Goal: Navigation & Orientation: Find specific page/section

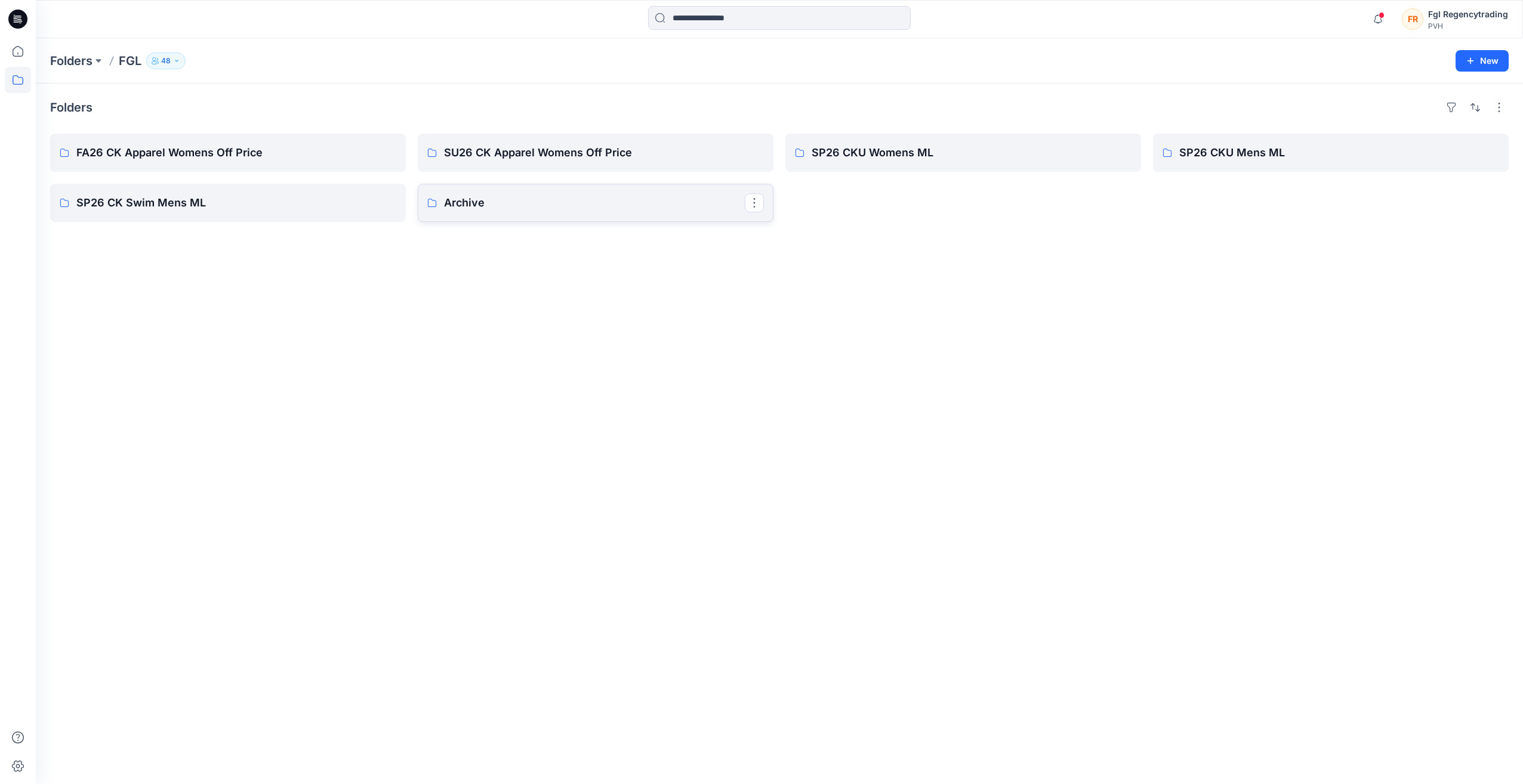
click at [547, 200] on p "Archive" at bounding box center [594, 202] width 301 height 17
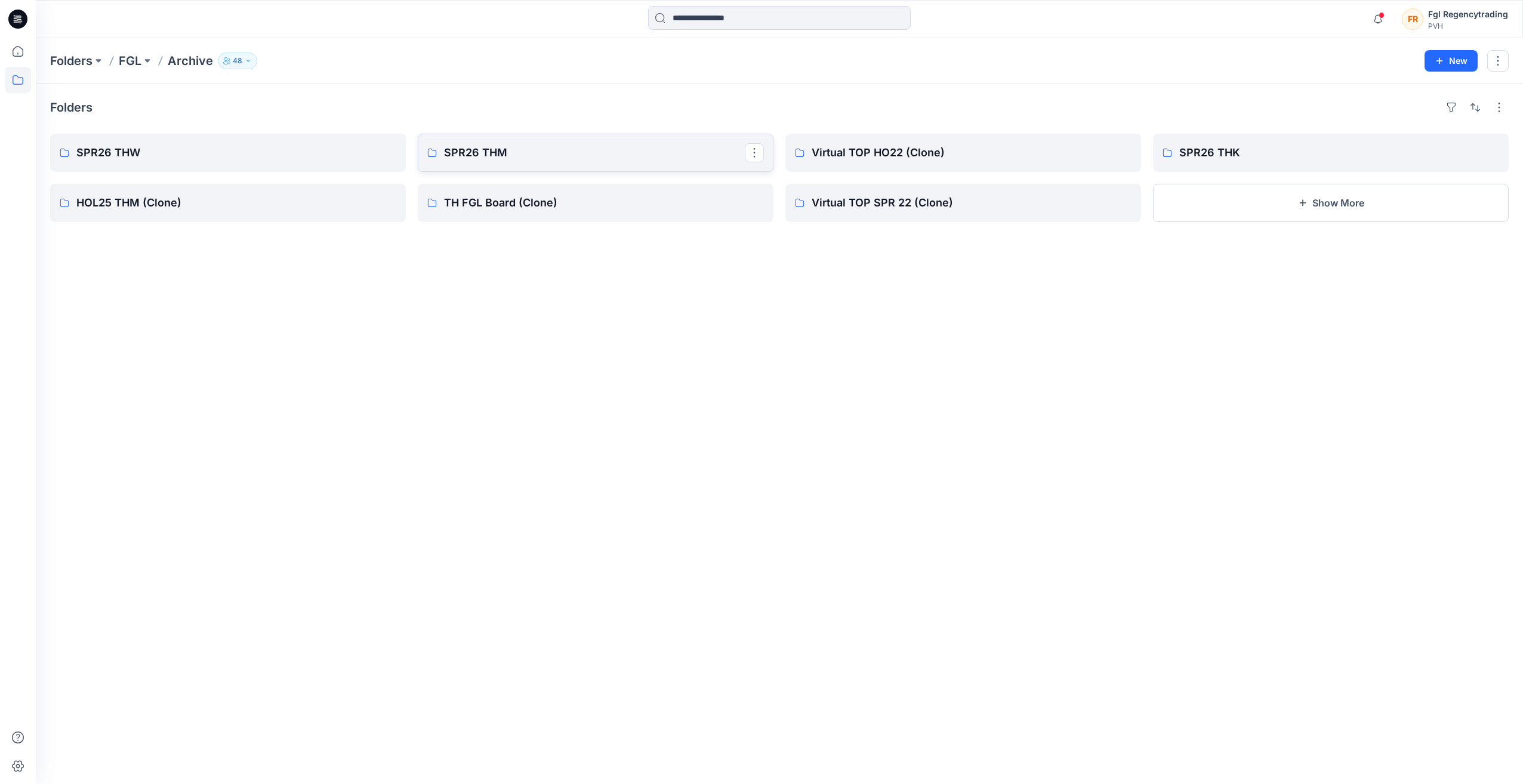
click at [591, 145] on p "SPR26 THM" at bounding box center [594, 153] width 301 height 17
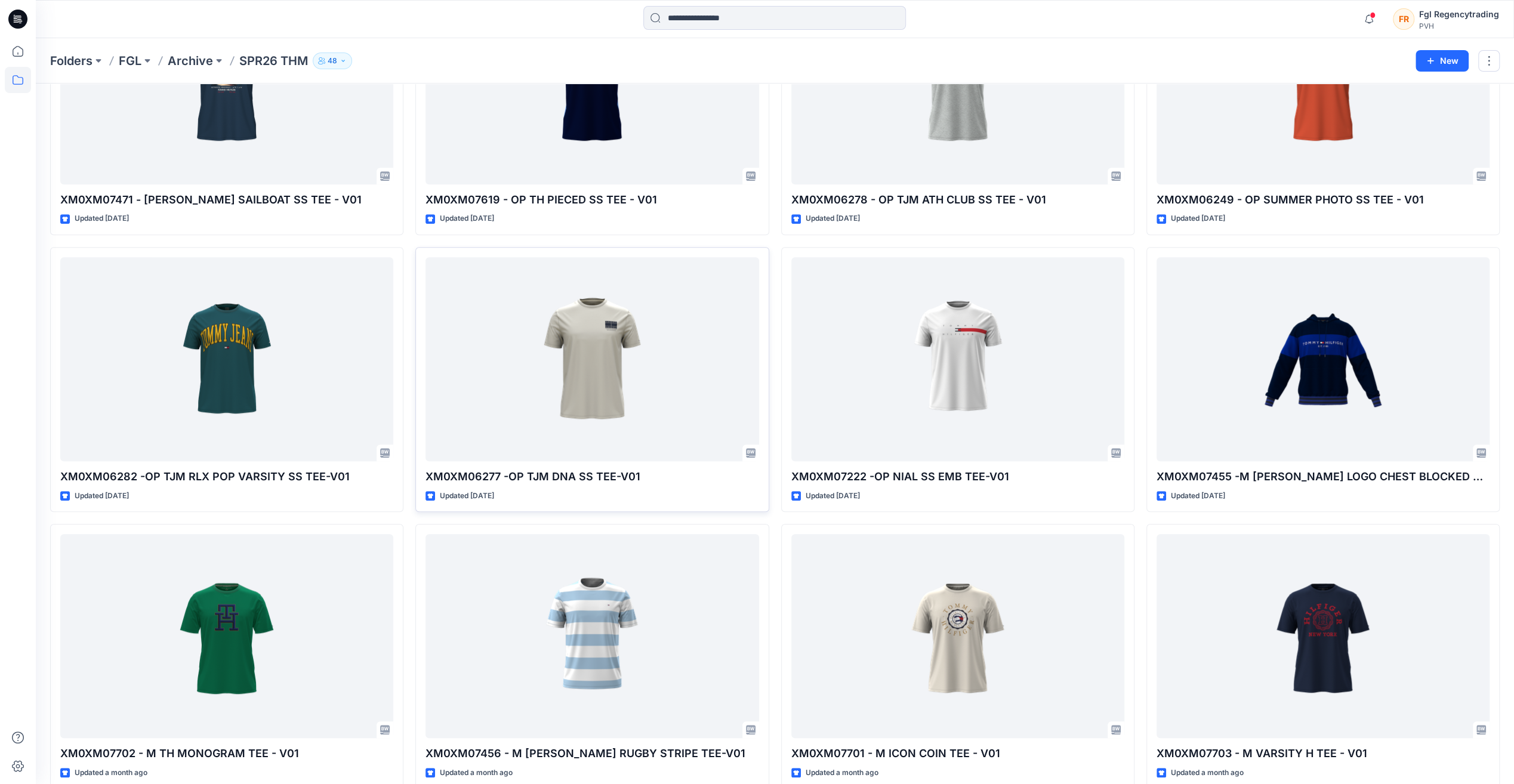
scroll to position [713, 0]
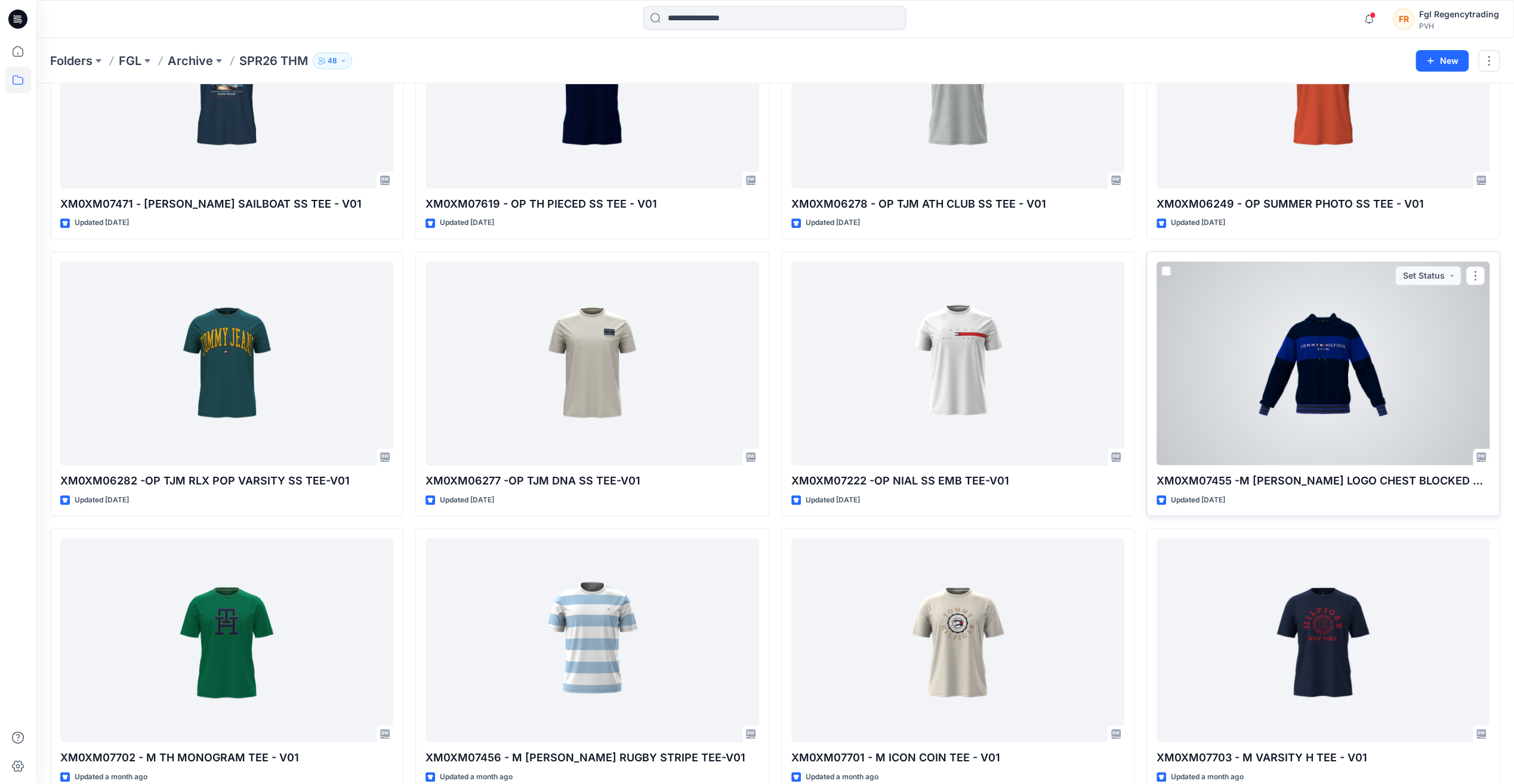
click at [1345, 412] on div at bounding box center [1323, 363] width 333 height 204
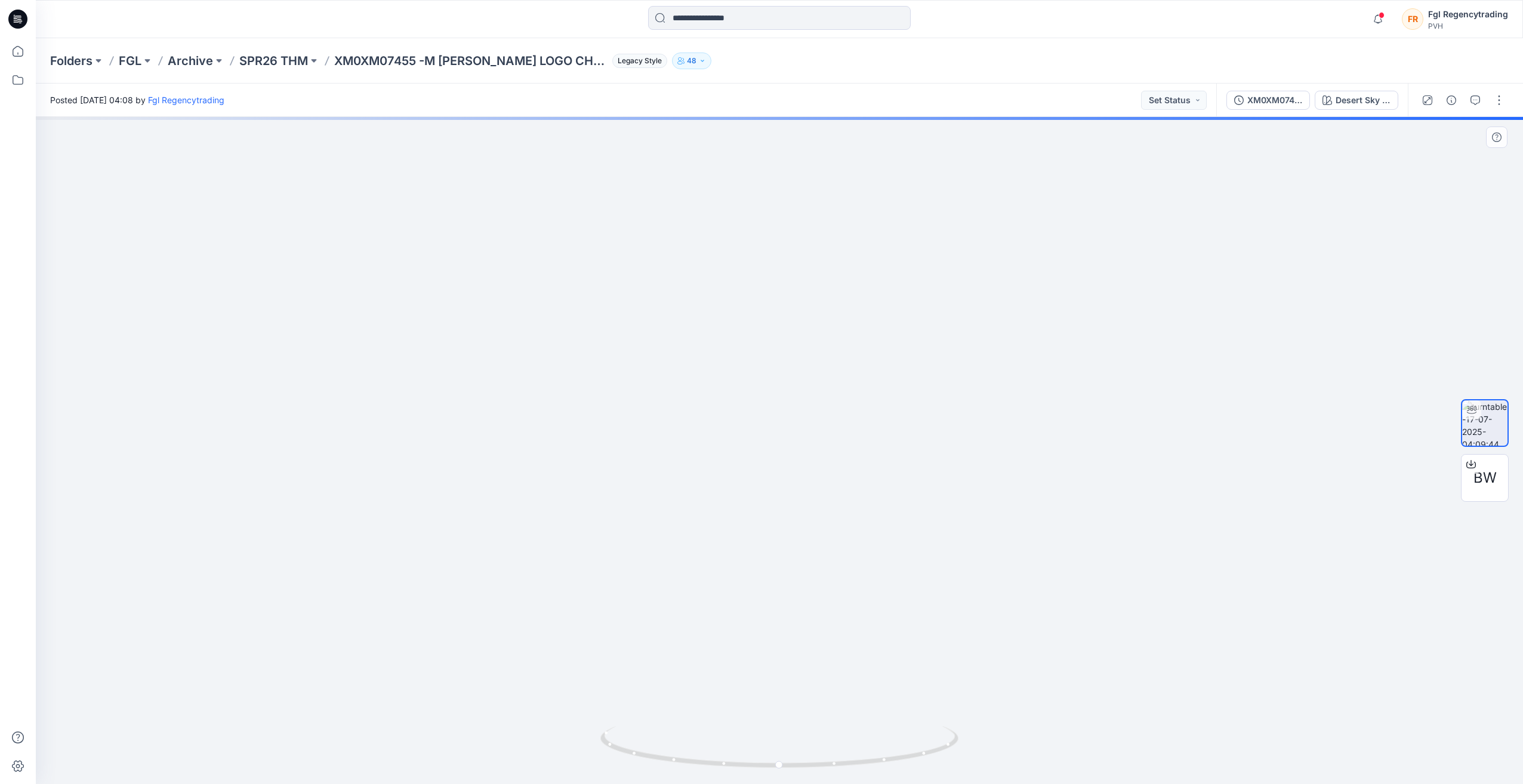
drag, startPoint x: 762, startPoint y: 304, endPoint x: 735, endPoint y: 182, distance: 125.0
click at [735, 182] on img at bounding box center [780, 280] width 1164 height 1008
